Goal: Information Seeking & Learning: Check status

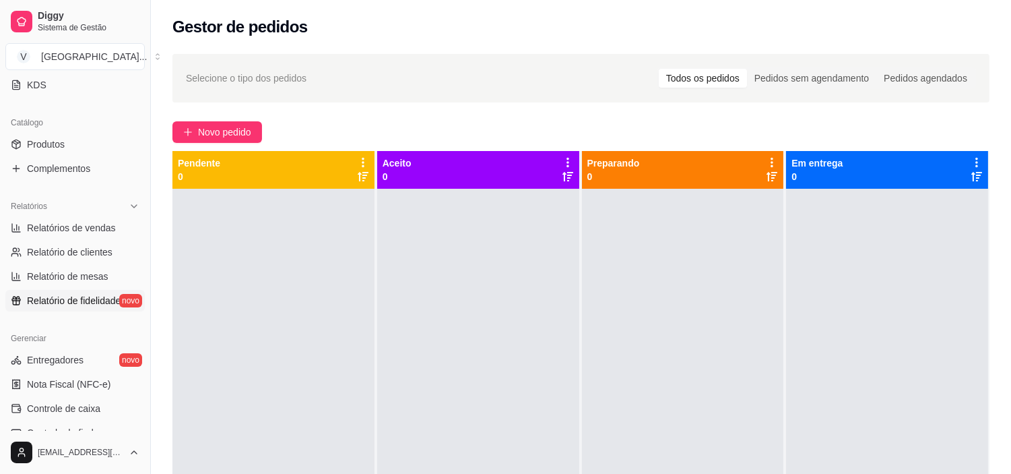
scroll to position [299, 0]
click at [95, 224] on span "Relatórios de vendas" at bounding box center [71, 225] width 89 height 13
select select "ALL"
select select "0"
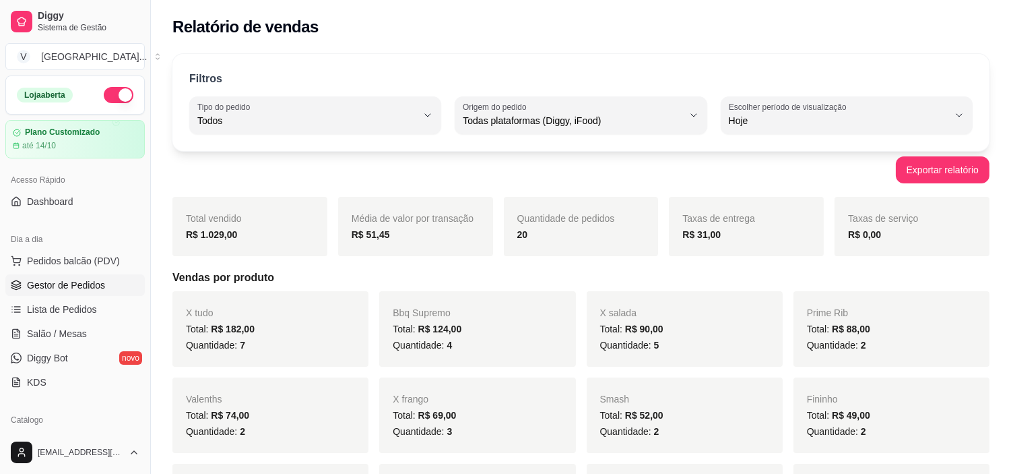
click at [80, 292] on link "Gestor de Pedidos" at bounding box center [74, 285] width 139 height 22
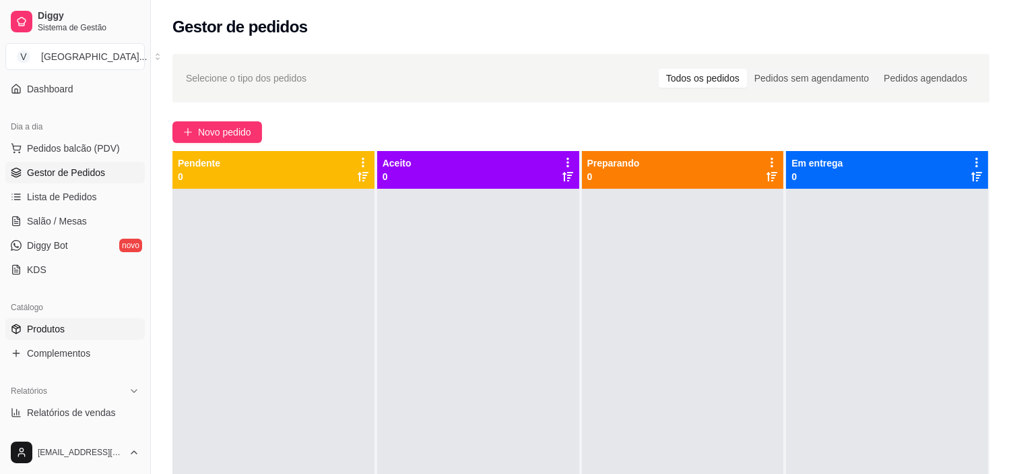
scroll to position [150, 0]
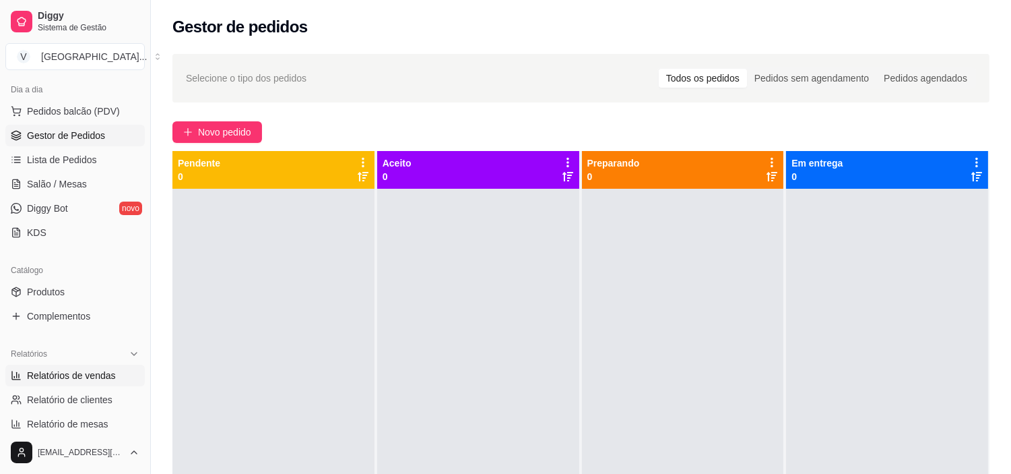
click at [103, 379] on span "Relatórios de vendas" at bounding box center [71, 375] width 89 height 13
select select "ALL"
select select "0"
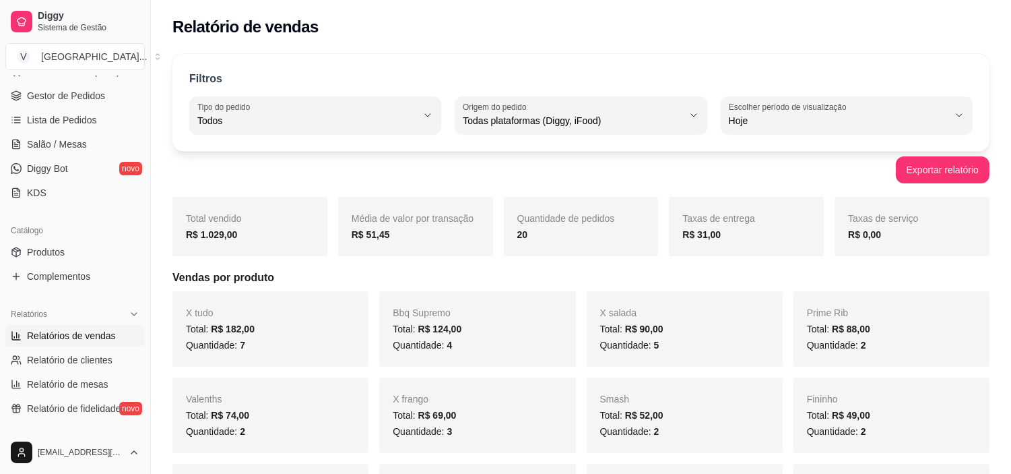
scroll to position [224, 0]
